Goal: Information Seeking & Learning: Find specific fact

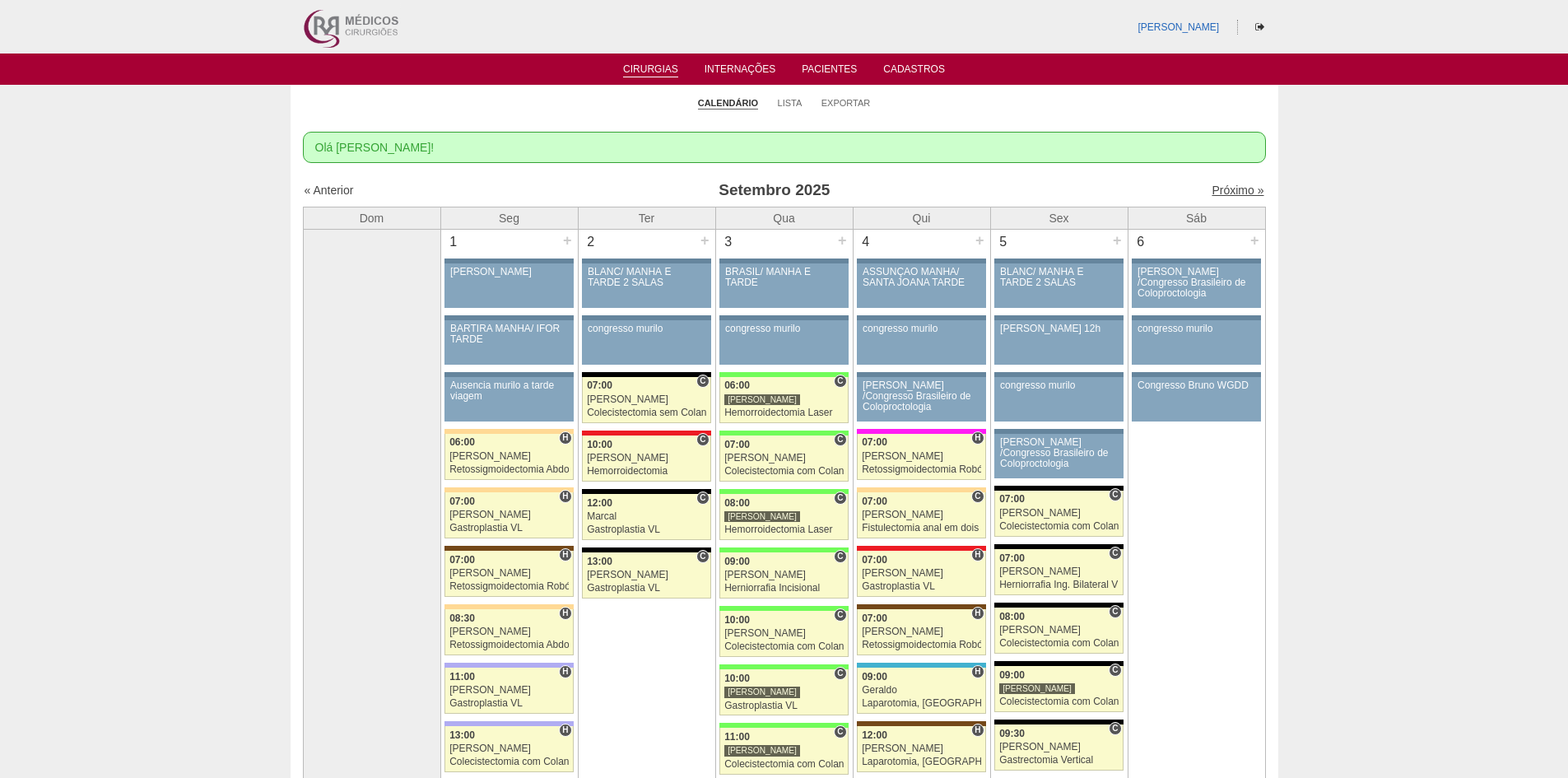
click at [1213, 189] on link "Próximo »" at bounding box center [1238, 190] width 52 height 13
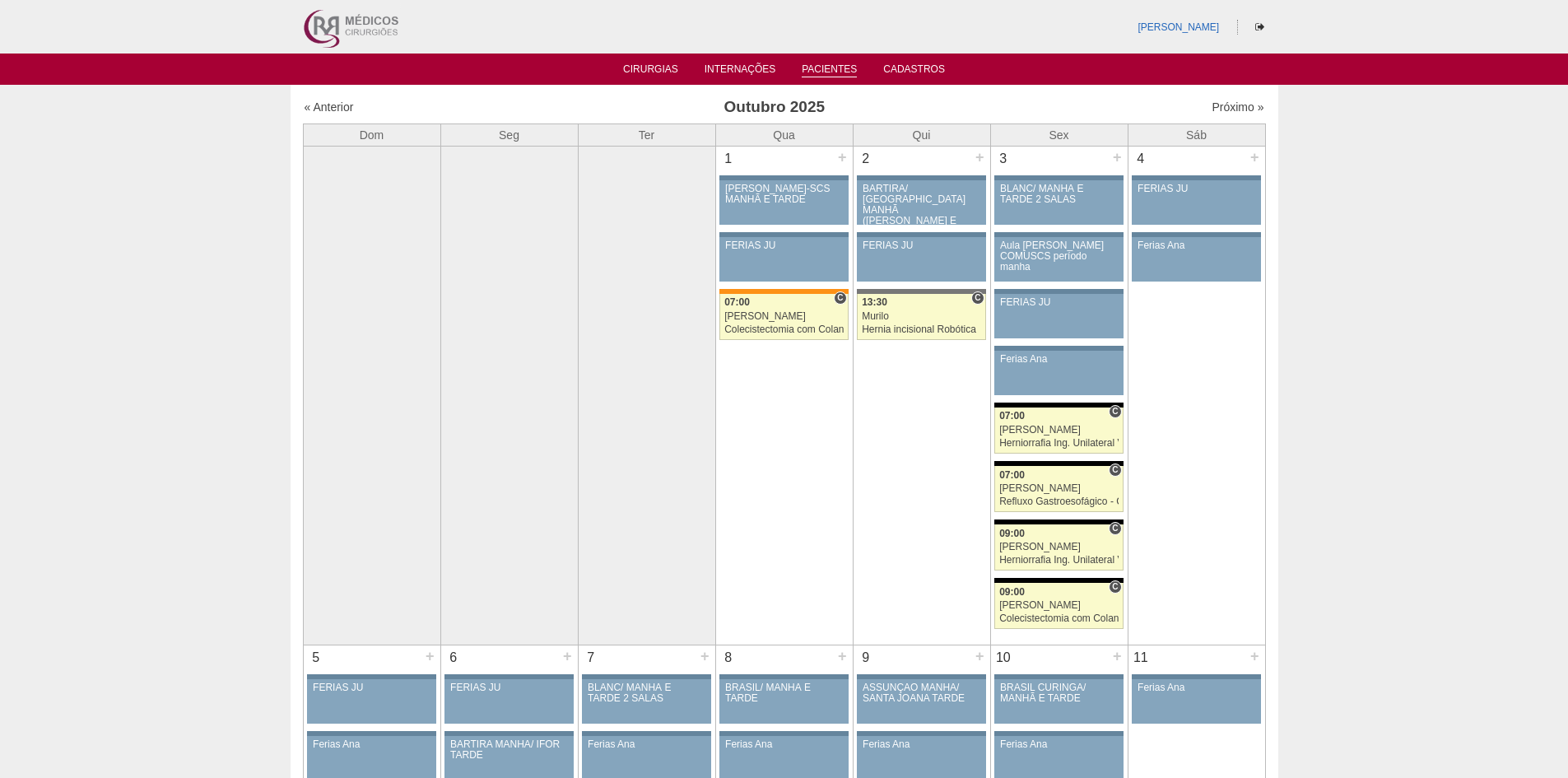
click at [823, 66] on link "Pacientes" at bounding box center [829, 70] width 55 height 14
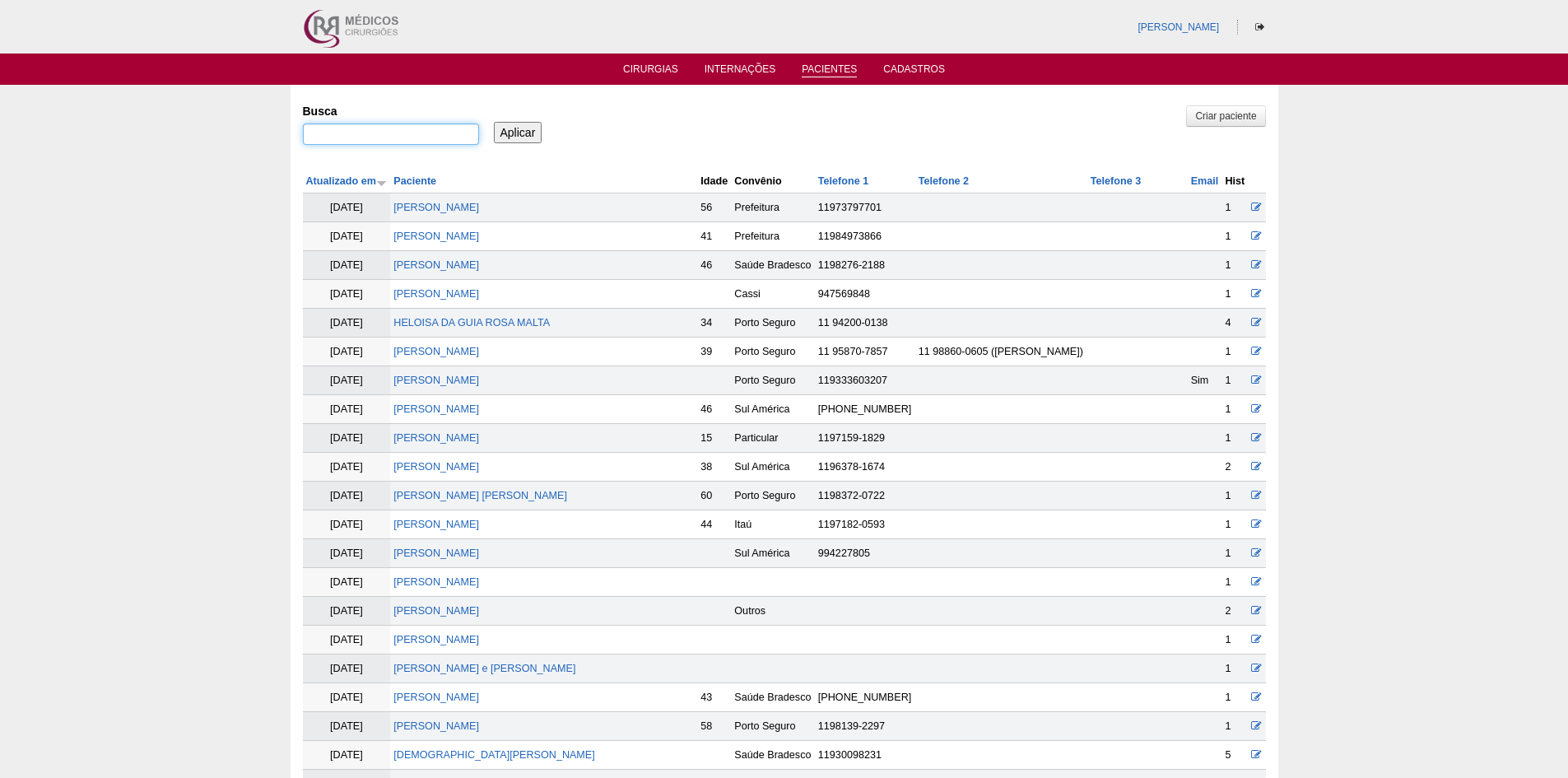
click at [369, 134] on input "Busca" at bounding box center [391, 134] width 176 height 21
type input ""daiane dos santos silva""
click at [514, 133] on input "Aplicar" at bounding box center [518, 132] width 48 height 21
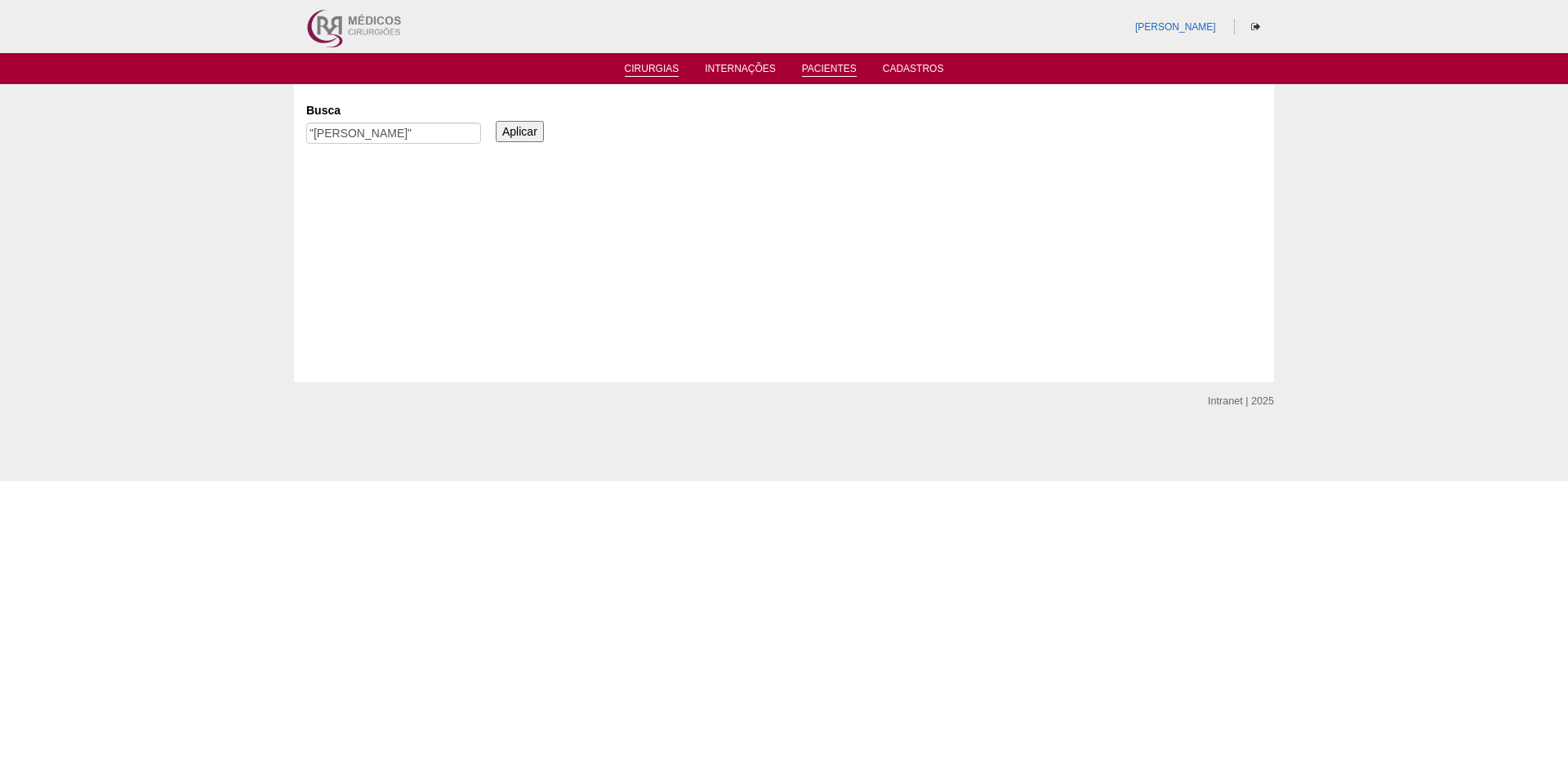
click at [658, 63] on link "Cirurgias" at bounding box center [651, 69] width 54 height 14
